Goal: Task Accomplishment & Management: Manage account settings

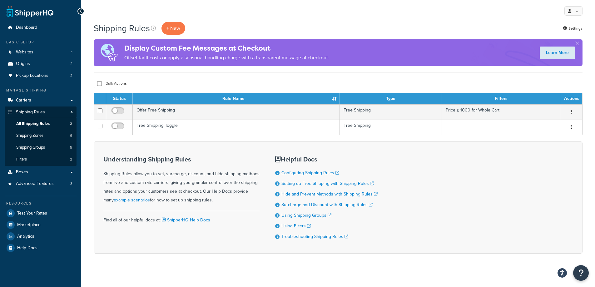
click at [227, 20] on div "My Profile Billing Global Settings Contact Us Logout" at bounding box center [337, 11] width 513 height 22
click at [233, 24] on div "Shipping Rules + New Settings" at bounding box center [338, 28] width 489 height 13
click at [233, 16] on div "My Profile Billing Global Settings Contact Us Logout" at bounding box center [337, 11] width 513 height 22
click at [91, 267] on div "Shipping Rules + New Settings Display Custom Fee Messages at Checkout Offset ta…" at bounding box center [337, 148] width 513 height 253
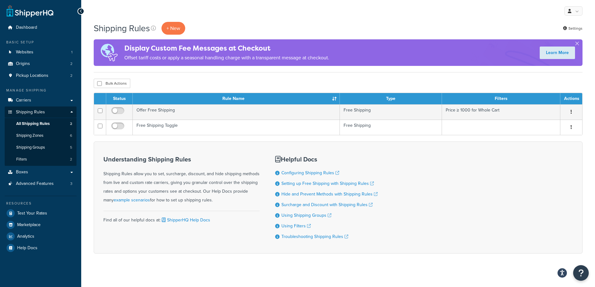
click at [92, 266] on div "Shipping Rules + New Settings Display Custom Fee Messages at Checkout Offset ta…" at bounding box center [337, 148] width 513 height 253
click at [270, 21] on div "My Profile Billing Global Settings Contact Us Logout" at bounding box center [337, 11] width 513 height 22
click at [214, 22] on div "Shipping Rules + New Settings" at bounding box center [338, 28] width 489 height 13
click at [237, 26] on div "Shipping Rules + New Settings" at bounding box center [338, 28] width 489 height 13
click at [236, 16] on div "My Profile Billing Global Settings Contact Us Logout" at bounding box center [337, 11] width 513 height 22
